Goal: Register for event/course

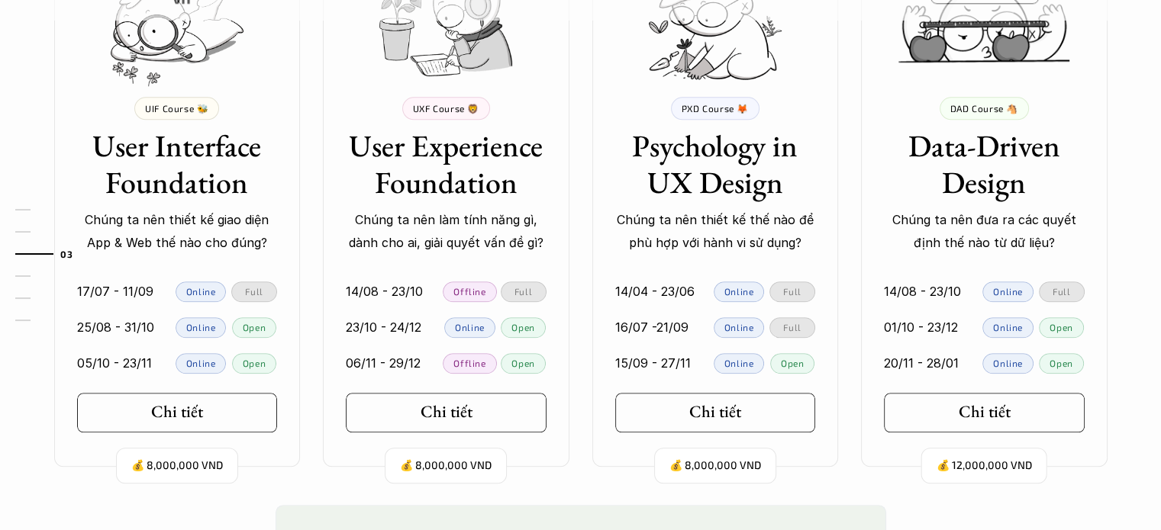
scroll to position [1526, 0]
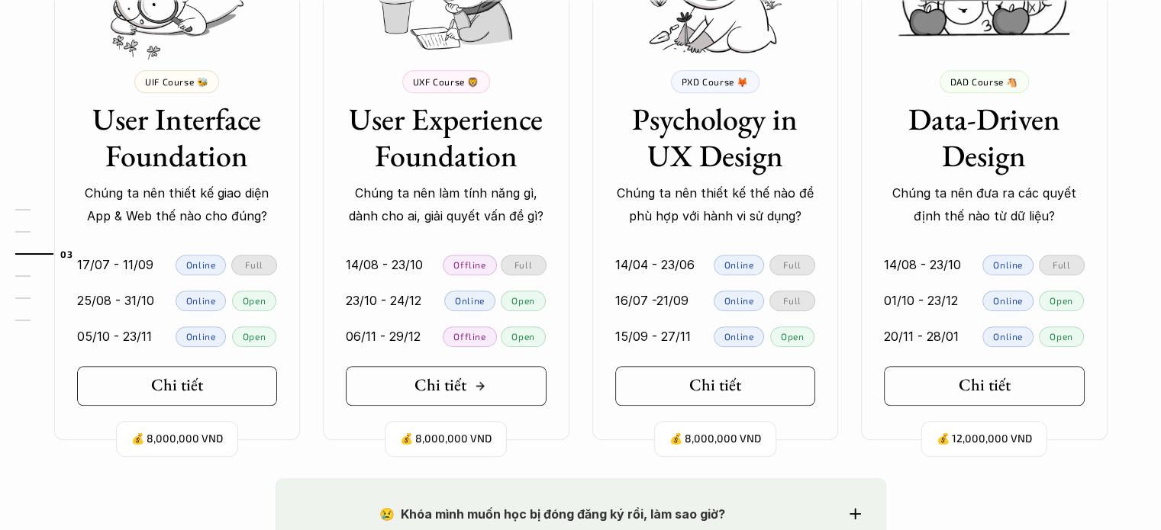
click at [478, 387] on icon at bounding box center [480, 386] width 12 height 12
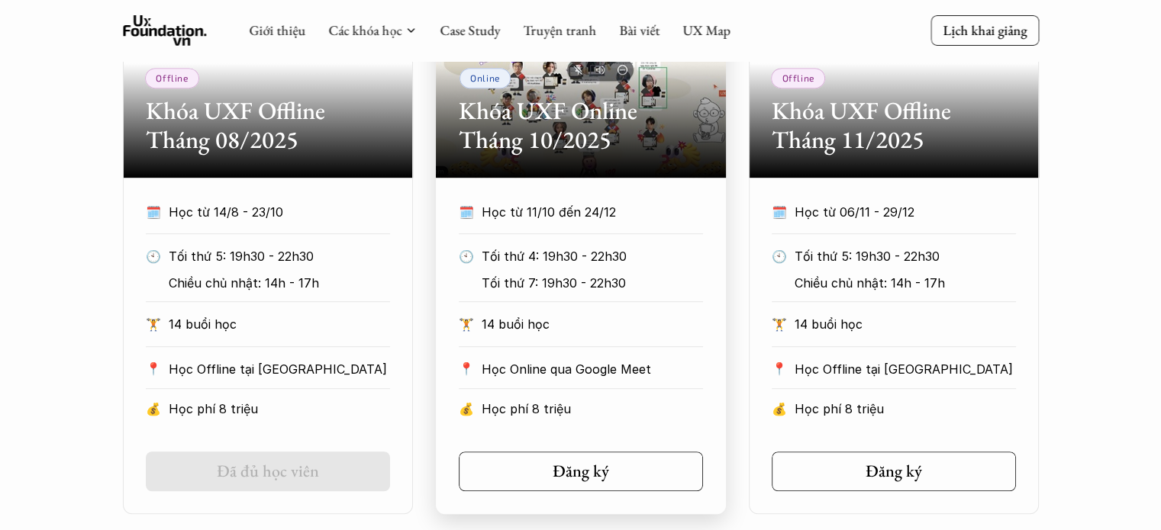
scroll to position [839, 0]
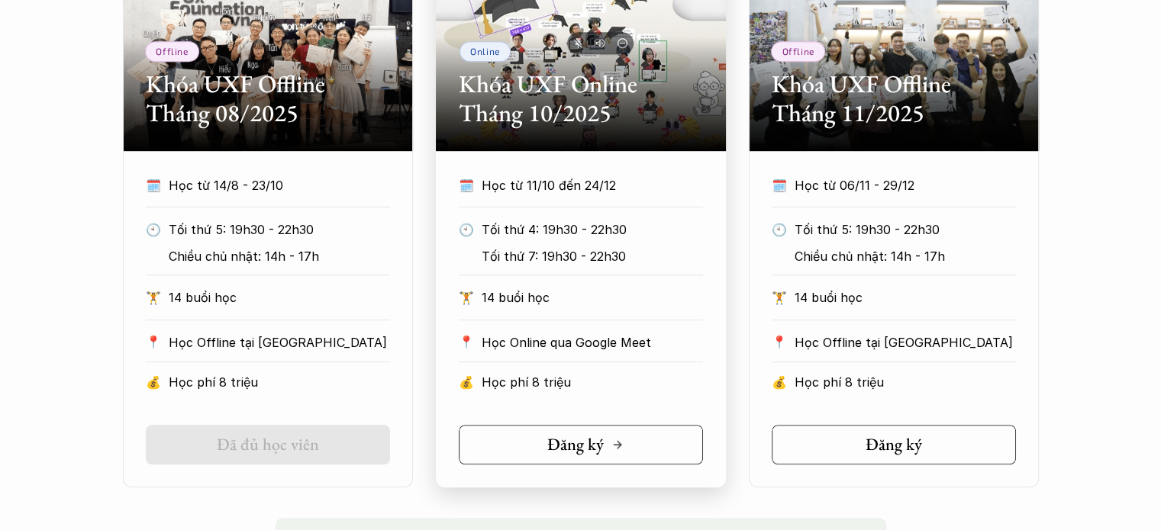
click at [596, 446] on h5 "Đăng ký" at bounding box center [575, 445] width 56 height 20
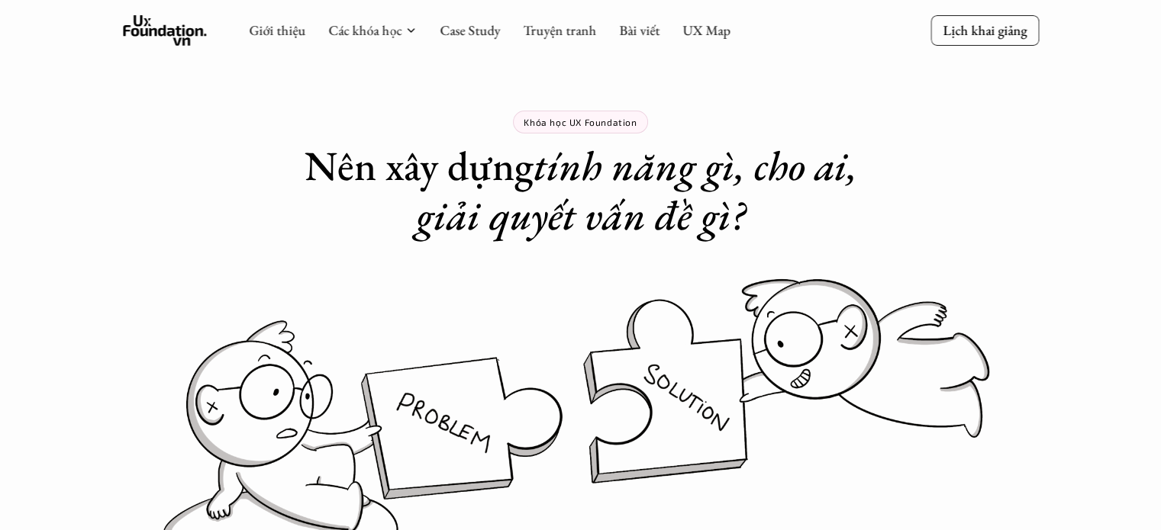
scroll to position [0, 0]
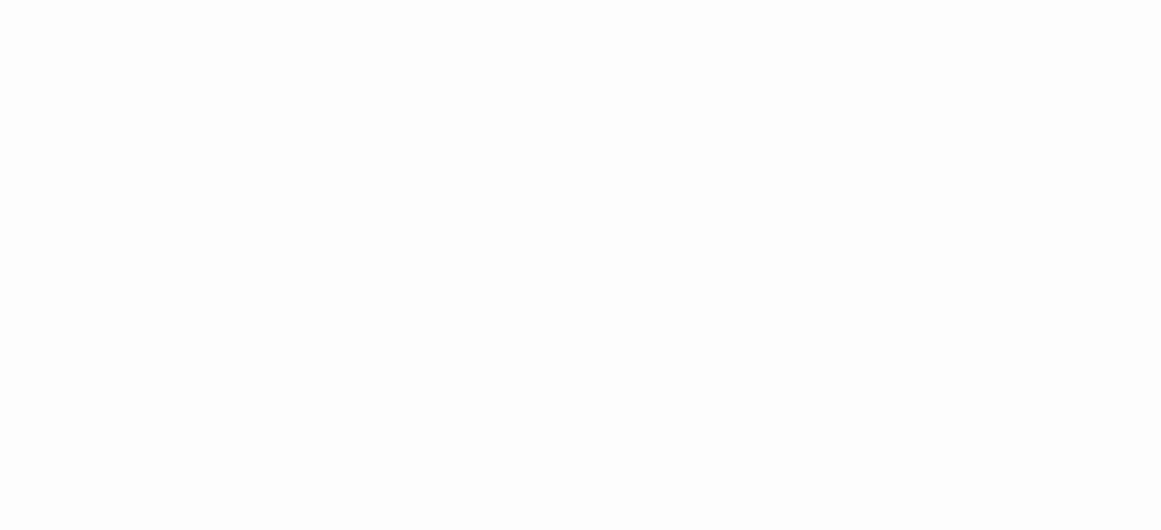
scroll to position [809, 0]
